Goal: Task Accomplishment & Management: Use online tool/utility

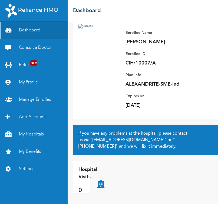
scroll to position [37, 0]
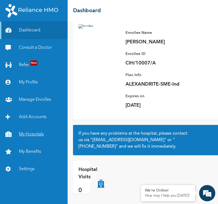
click at [28, 132] on link "My Hospitals" at bounding box center [34, 133] width 68 height 17
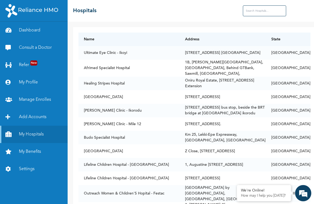
click at [218, 12] on input "text" at bounding box center [264, 10] width 43 height 11
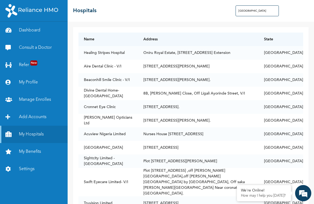
type input "[GEOGRAPHIC_DATA]"
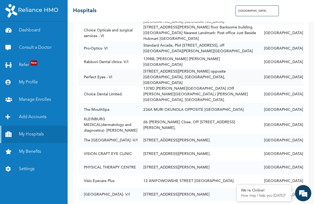
scroll to position [249, 0]
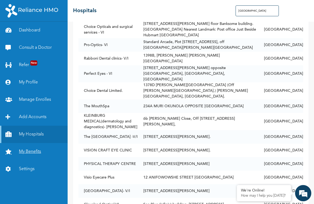
click at [28, 151] on link "My Benefits" at bounding box center [34, 151] width 68 height 17
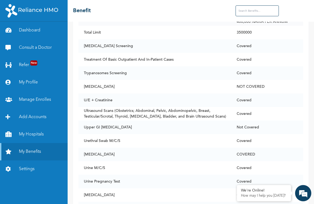
scroll to position [3827, 0]
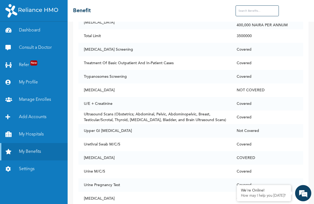
click at [218, 10] on input "text" at bounding box center [256, 10] width 43 height 11
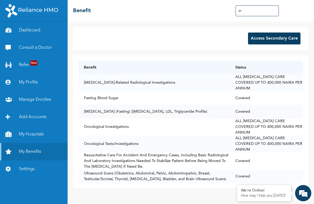
scroll to position [0, 0]
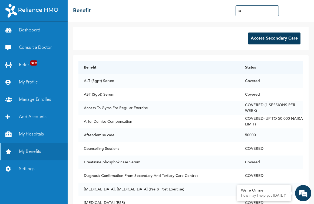
type input "s"
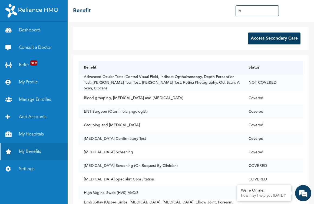
type input "hi"
click at [218, 41] on button "Access Secondary Care" at bounding box center [274, 38] width 52 height 12
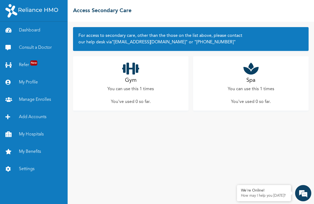
click at [141, 80] on div "Gym You can use this 1 times You've used 0 so far ." at bounding box center [130, 83] width 115 height 54
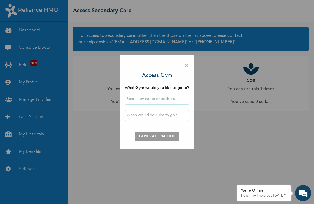
click at [143, 99] on input "text" at bounding box center [157, 99] width 64 height 11
type input "Lotus Fitness"
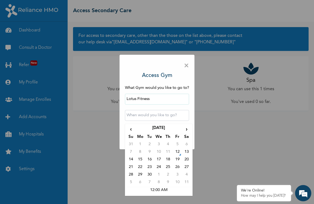
click at [144, 115] on input "text" at bounding box center [157, 115] width 64 height 11
click at [179, 149] on td "12" at bounding box center [176, 153] width 9 height 8
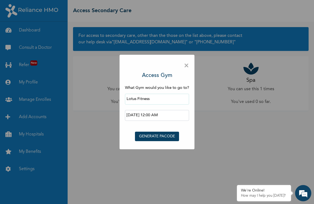
click at [167, 118] on input "[DATE] 12:00 AM" at bounding box center [157, 115] width 64 height 11
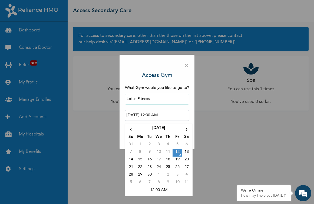
click at [168, 114] on input "[DATE] 12:00 AM" at bounding box center [157, 115] width 64 height 11
click at [159, 191] on td "12:00 AM" at bounding box center [158, 191] width 65 height 8
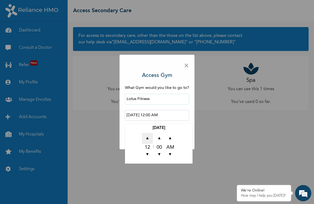
click at [150, 138] on span "▲" at bounding box center [147, 138] width 11 height 11
click at [148, 155] on span "▼" at bounding box center [147, 154] width 11 height 11
click at [168, 134] on span "▲" at bounding box center [170, 138] width 11 height 11
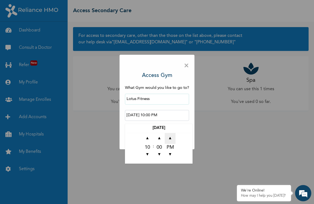
type input "[DATE] 10:00 AM"
click at [195, 144] on div "× Access Gym What Gym would you like to go to? Lotus Fitness [DATE] 10:00 AM 20…" at bounding box center [157, 102] width 314 height 204
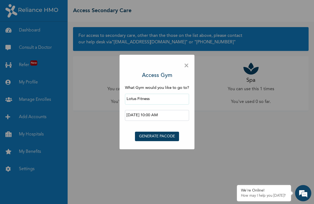
click at [160, 139] on button "GENERATE PACODE" at bounding box center [157, 135] width 44 height 9
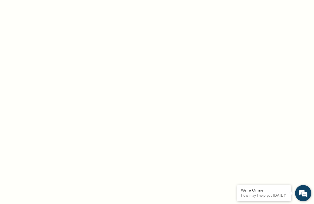
click at [218, 191] on em at bounding box center [303, 192] width 15 height 15
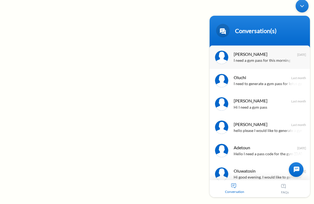
click at [218, 59] on div "I need a gym pass for this morning" at bounding box center [268, 61] width 68 height 6
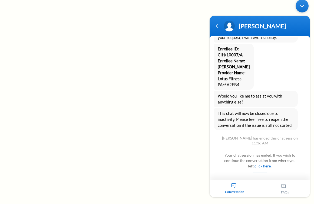
scroll to position [1235, 0]
click at [218, 26] on div "Navigation go back" at bounding box center [217, 26] width 8 height 8
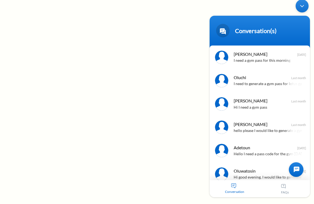
click at [218, 171] on div at bounding box center [296, 169] width 15 height 15
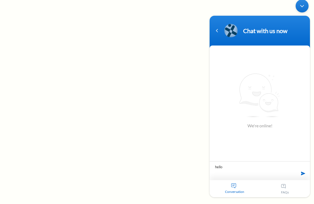
type textarea "hello"
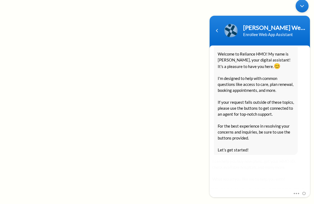
scroll to position [104, 0]
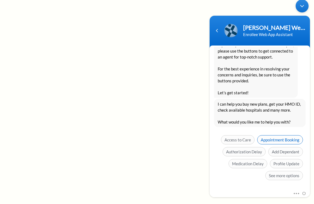
click at [218, 139] on span "Appointment Booking" at bounding box center [280, 139] width 46 height 9
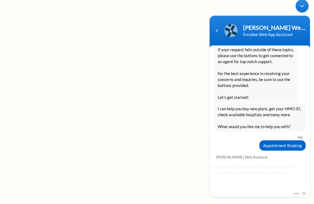
scroll to position [126, 0]
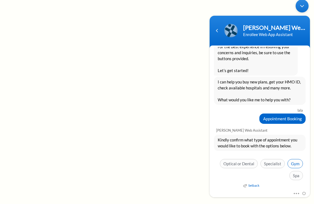
click at [218, 162] on span "Gym" at bounding box center [294, 163] width 15 height 9
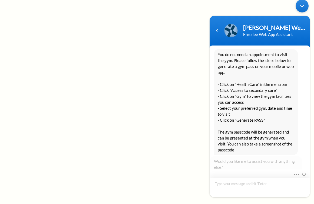
scroll to position [286, 0]
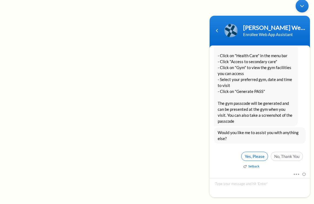
click at [218, 156] on span "Yes, Please" at bounding box center [254, 155] width 27 height 9
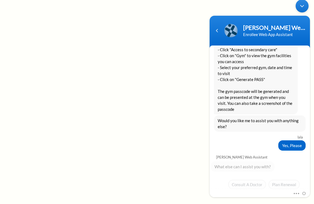
scroll to position [342, 0]
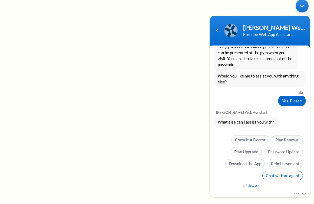
click at [218, 177] on span "Chat with an agent" at bounding box center [282, 175] width 41 height 9
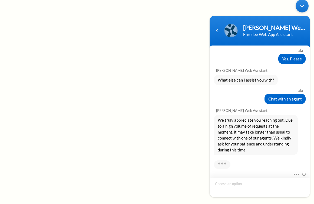
scroll to position [425, 0]
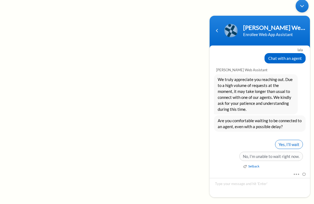
click at [218, 143] on span "Yes, I’ll wait" at bounding box center [289, 143] width 28 height 9
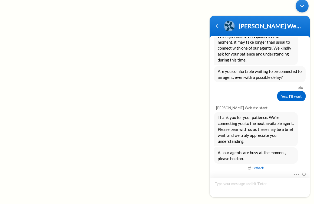
scroll to position [465, 0]
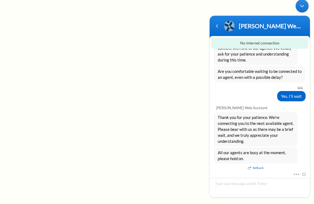
click at [218, 167] on em "Setback" at bounding box center [256, 168] width 16 height 6
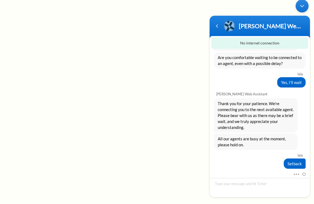
scroll to position [478, 0]
click at [218, 173] on span at bounding box center [295, 173] width 4 height 5
click at [218, 146] on span "All our agents are busy at the moment, please hold on." at bounding box center [256, 141] width 76 height 12
click at [218, 10] on div "Minimize live chat window" at bounding box center [301, 5] width 13 height 13
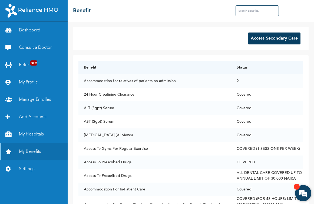
click at [297, 192] on em at bounding box center [303, 192] width 15 height 15
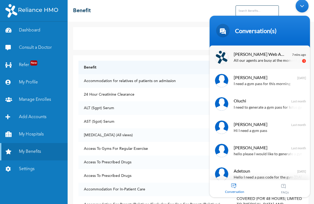
click at [272, 57] on span "[PERSON_NAME] Web Assistant" at bounding box center [259, 53] width 51 height 7
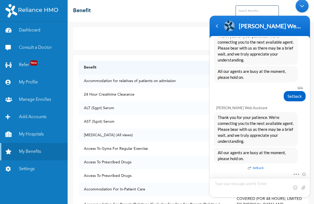
scroll to position [547, 0]
click at [217, 23] on div "Navigation go back" at bounding box center [217, 26] width 8 height 8
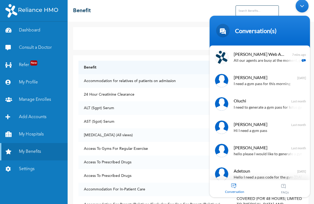
click at [304, 5] on div "Minimize live chat window" at bounding box center [301, 5] width 13 height 13
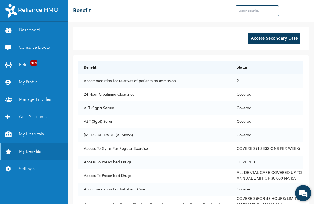
click at [305, 194] on em at bounding box center [303, 192] width 15 height 15
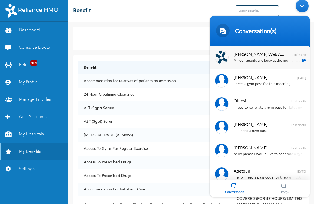
click at [297, 62] on p "All our agents are busy at the moment, please hold on." at bounding box center [268, 61] width 68 height 6
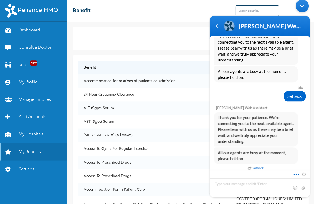
click at [297, 174] on span at bounding box center [294, 173] width 4 height 5
click at [296, 127] on div "Thank you for your patience. We're connecting you to the next available agent. …" at bounding box center [256, 129] width 84 height 34
click at [261, 171] on div "Mute Send email" at bounding box center [259, 184] width 100 height 26
click at [257, 167] on em "Setback" at bounding box center [255, 168] width 16 height 6
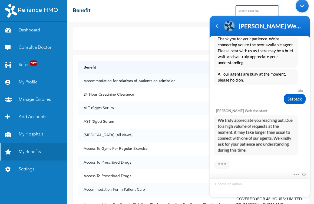
scroll to position [666, 0]
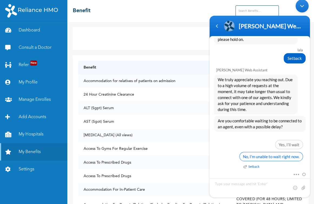
click at [277, 152] on span "No, I'm unable to wait right now." at bounding box center [271, 155] width 64 height 9
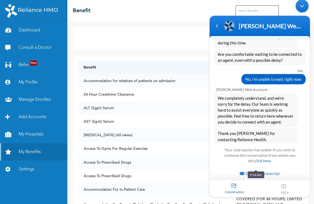
scroll to position [802, 0]
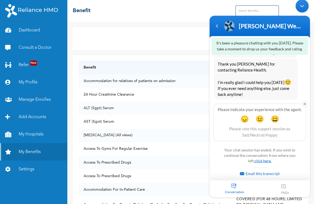
click at [264, 162] on link "click here." at bounding box center [262, 160] width 17 height 5
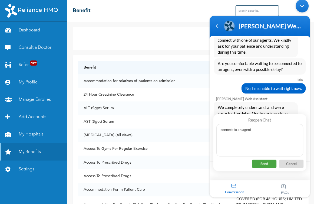
type textarea "connect to an agent"
click at [265, 165] on p "Send" at bounding box center [264, 163] width 24 height 8
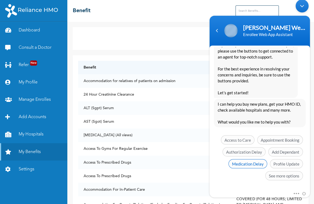
scroll to position [991, 0]
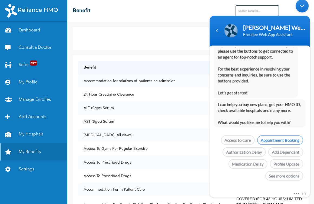
click at [268, 140] on span "Appointment Booking" at bounding box center [280, 139] width 46 height 9
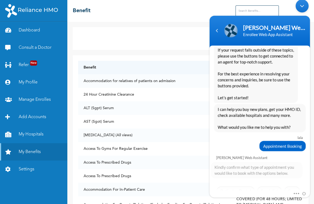
scroll to position [1013, 0]
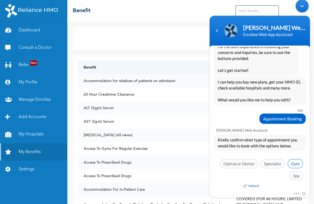
click at [293, 163] on span "Gym" at bounding box center [294, 163] width 15 height 9
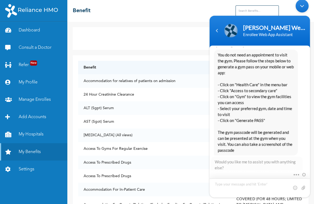
scroll to position [1172, 0]
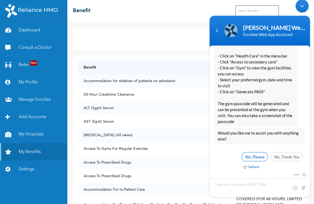
click at [261, 155] on span "Yes, Please" at bounding box center [254, 156] width 27 height 9
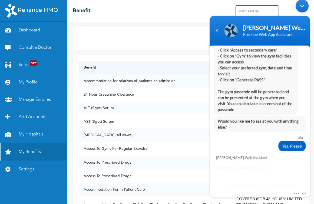
scroll to position [1229, 0]
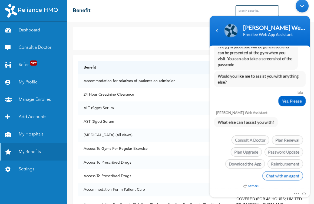
click at [284, 176] on span "Chat with an agent" at bounding box center [282, 175] width 41 height 9
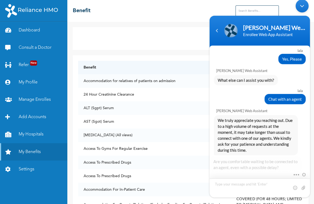
scroll to position [1311, 0]
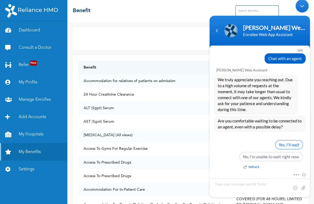
click at [284, 145] on span "Yes, I’ll wait" at bounding box center [289, 144] width 28 height 9
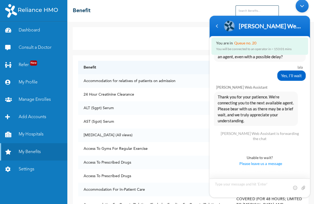
scroll to position [1372, 0]
